Goal: Task Accomplishment & Management: Complete application form

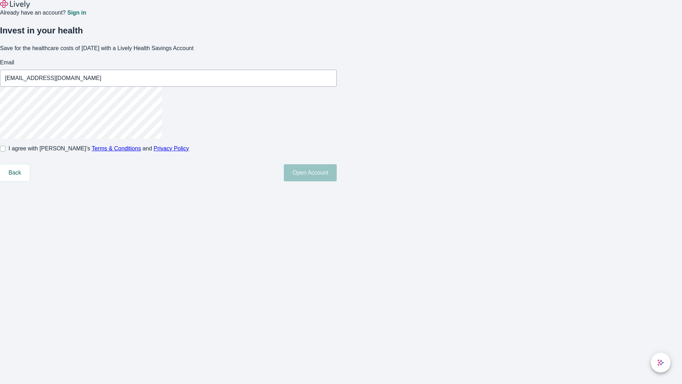
click at [6, 151] on input "I agree with Lively’s Terms & Conditions and Privacy Policy" at bounding box center [3, 149] width 6 height 6
checkbox input "true"
click at [337, 181] on button "Open Account" at bounding box center [310, 172] width 53 height 17
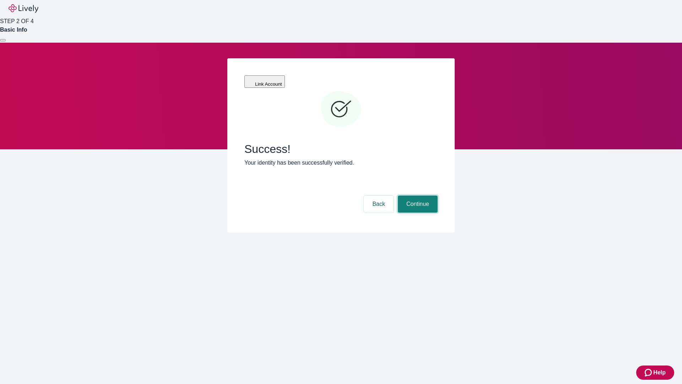
click at [417, 195] on button "Continue" at bounding box center [418, 203] width 40 height 17
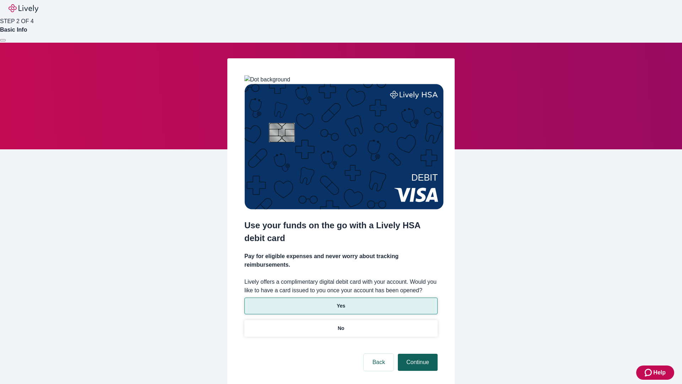
click at [341, 324] on p "No" at bounding box center [341, 327] width 7 height 7
click at [417, 353] on button "Continue" at bounding box center [418, 361] width 40 height 17
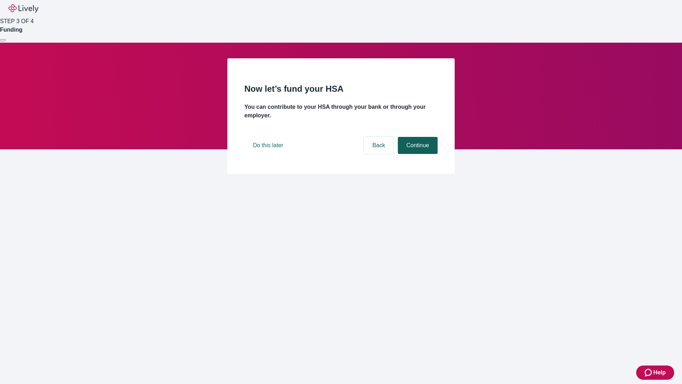
click at [417, 154] on button "Continue" at bounding box center [418, 145] width 40 height 17
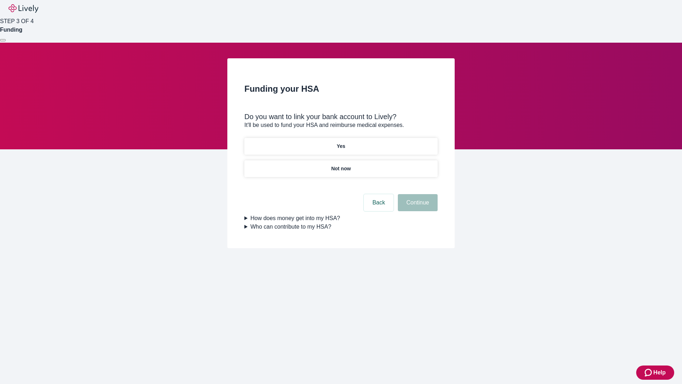
click at [341, 142] on p "Yes" at bounding box center [341, 145] width 9 height 7
click at [417, 194] on button "Continue" at bounding box center [418, 202] width 40 height 17
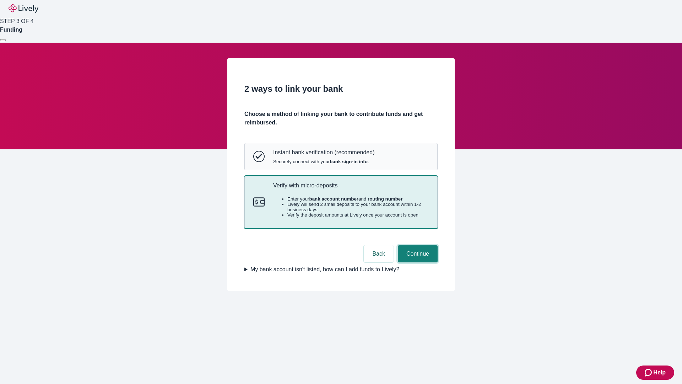
click at [417, 262] on button "Continue" at bounding box center [418, 253] width 40 height 17
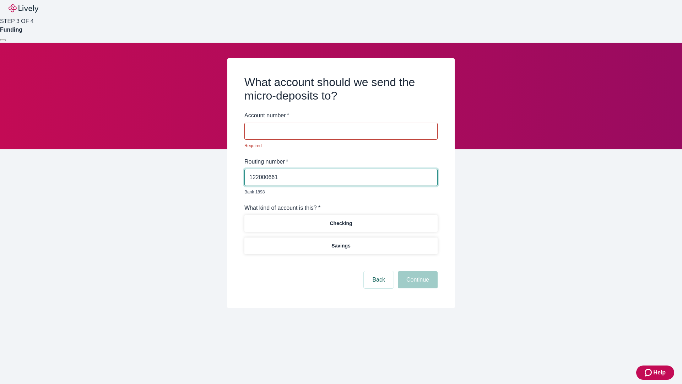
type input "122000661"
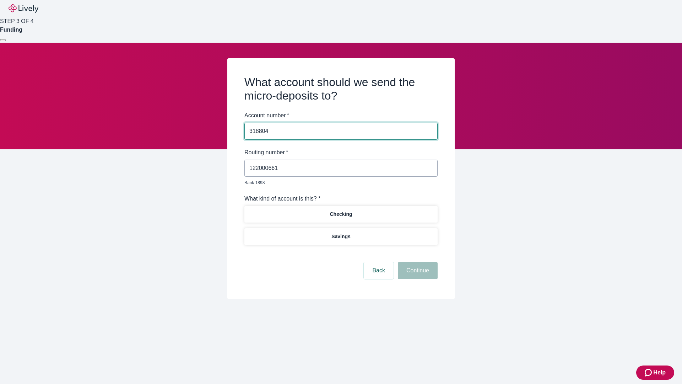
type input "318804"
click at [341, 210] on p "Checking" at bounding box center [341, 213] width 22 height 7
click at [417, 262] on button "Continue" at bounding box center [418, 270] width 40 height 17
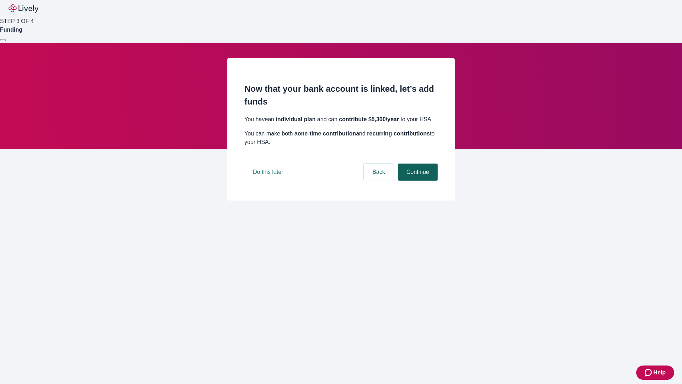
click at [417, 180] on button "Continue" at bounding box center [418, 171] width 40 height 17
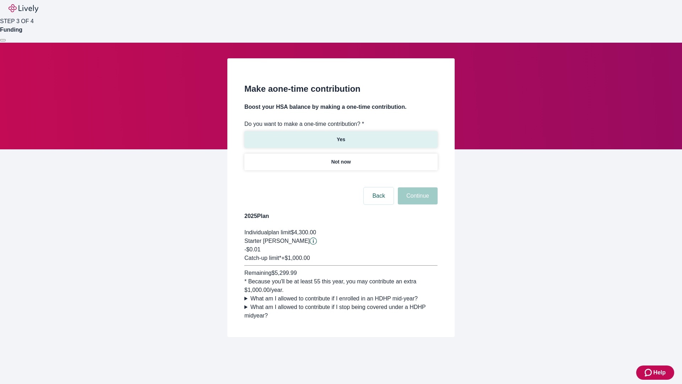
click at [341, 136] on p "Yes" at bounding box center [341, 139] width 9 height 7
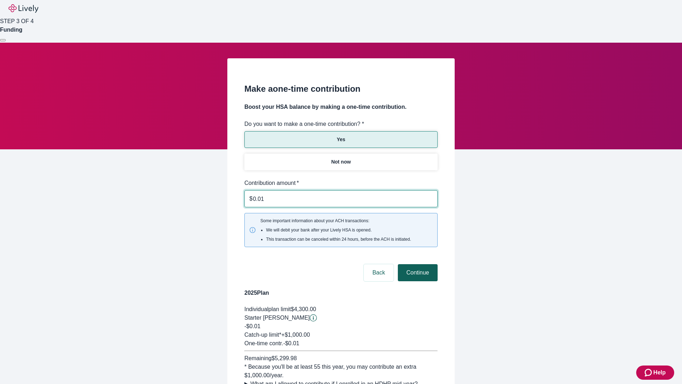
type input "0.01"
click at [417, 264] on button "Continue" at bounding box center [418, 272] width 40 height 17
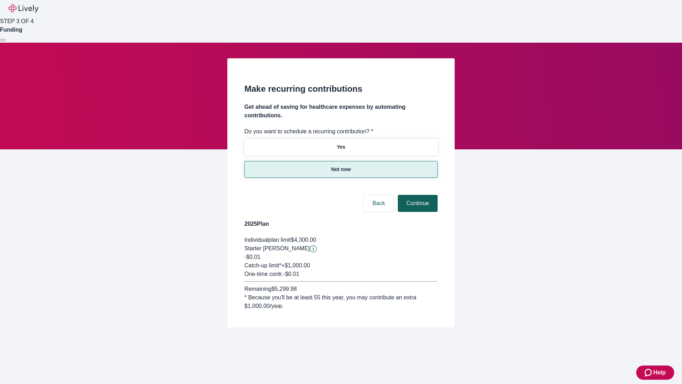
click at [417, 195] on button "Continue" at bounding box center [418, 203] width 40 height 17
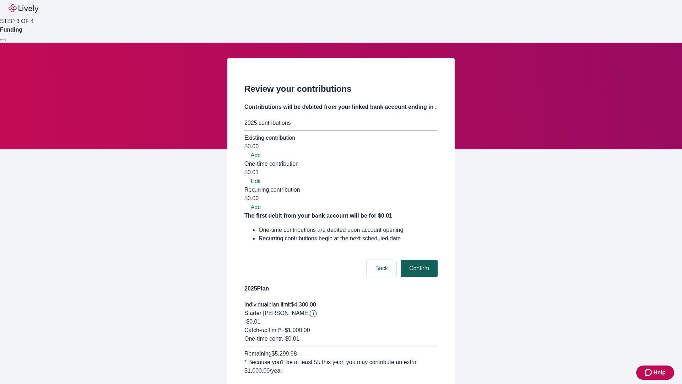
click at [418, 260] on button "Confirm" at bounding box center [419, 268] width 37 height 17
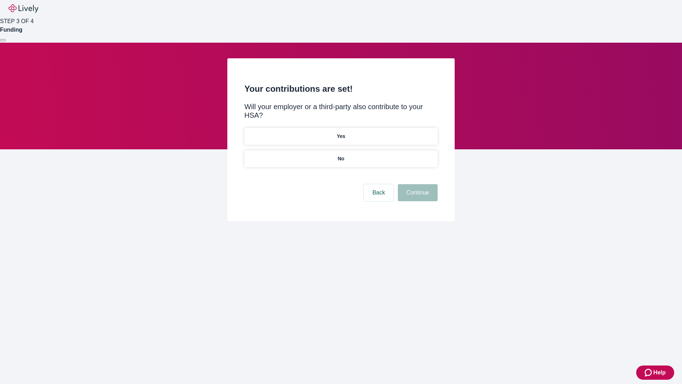
click at [341, 155] on p "No" at bounding box center [341, 158] width 7 height 7
click at [417, 184] on button "Continue" at bounding box center [418, 192] width 40 height 17
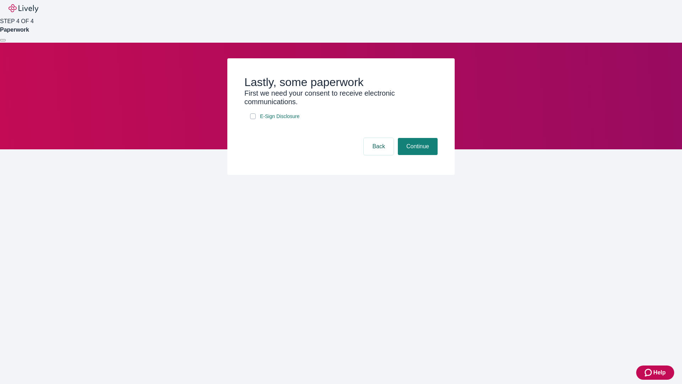
click at [253, 119] on input "E-Sign Disclosure" at bounding box center [253, 116] width 6 height 6
checkbox input "true"
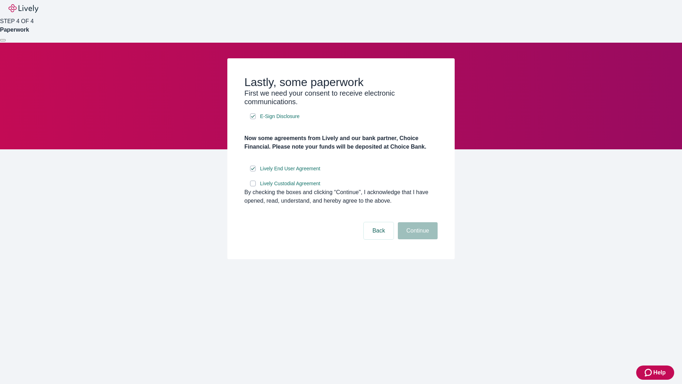
click at [253, 186] on input "Lively Custodial Agreement" at bounding box center [253, 183] width 6 height 6
checkbox input "true"
click at [417, 239] on button "Continue" at bounding box center [418, 230] width 40 height 17
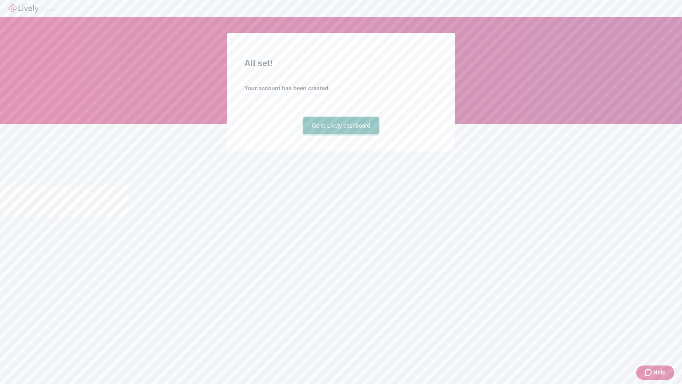
click at [341, 134] on link "Go to Lively dashboard" at bounding box center [341, 125] width 76 height 17
